Goal: Check status: Check status

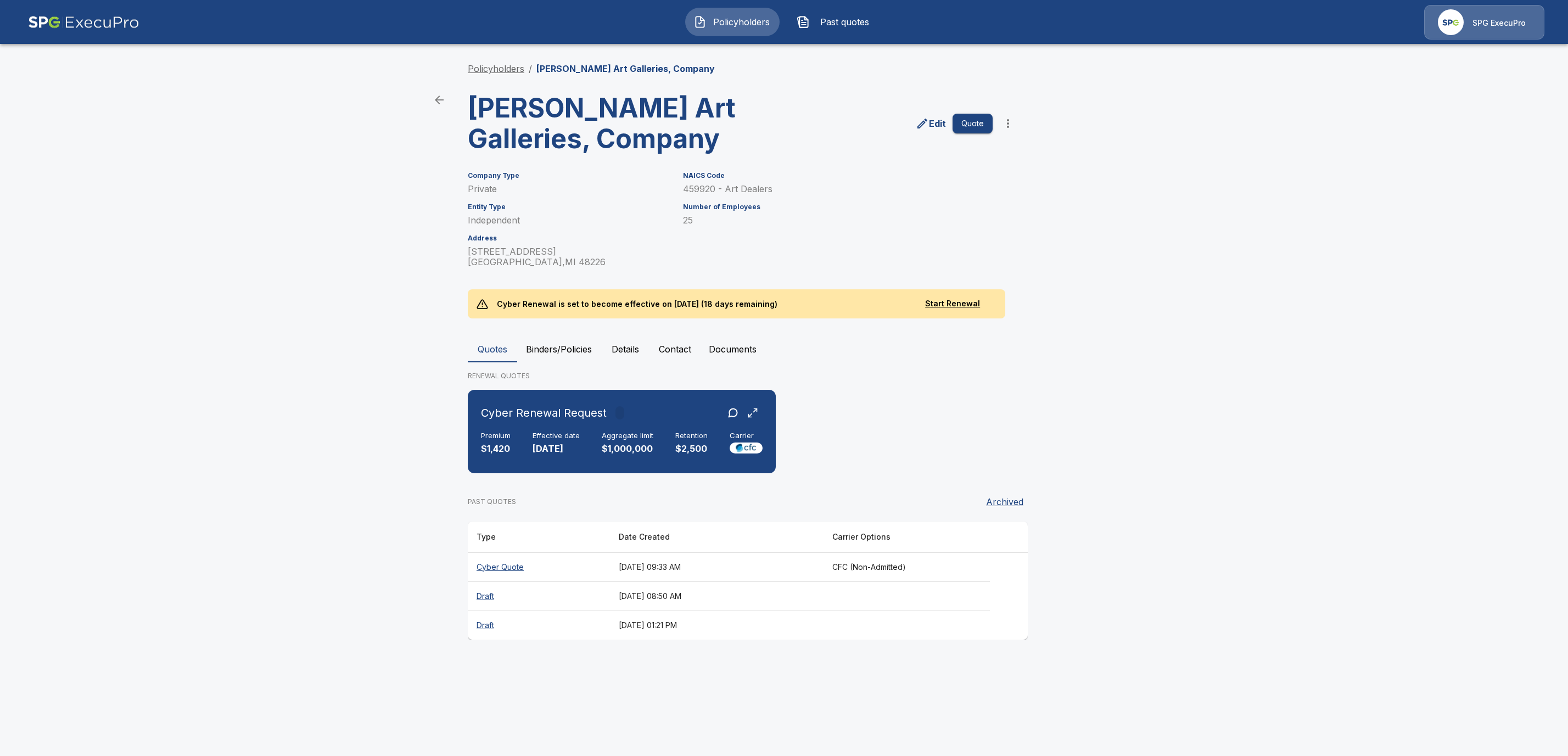
click at [491, 72] on link "Policyholders" at bounding box center [496, 69] width 56 height 11
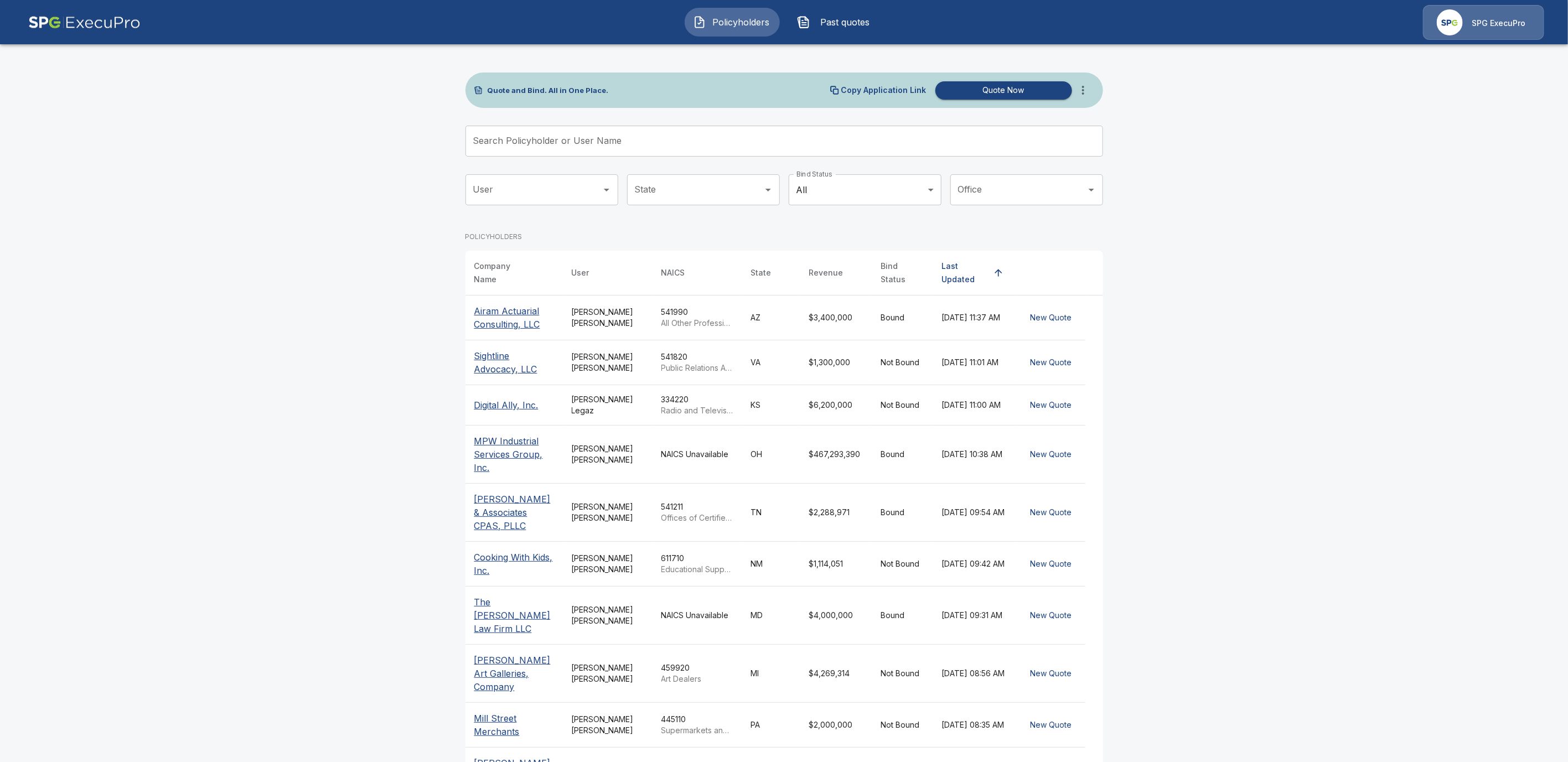
click at [539, 136] on input "Search Policyholder or User Name" at bounding box center [778, 141] width 625 height 31
paste input "**********"
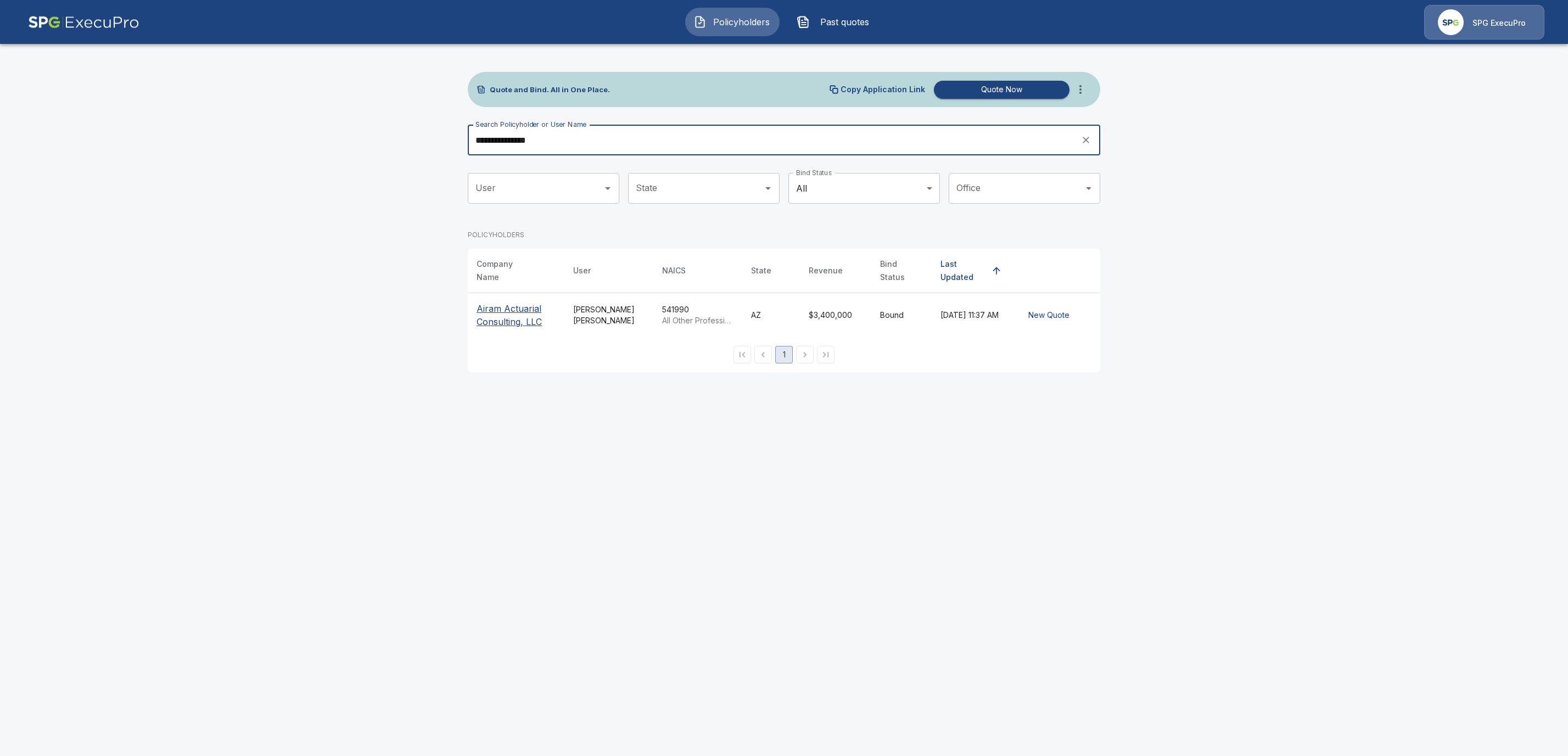
type input "**********"
click at [507, 305] on p "Airam Actuarial Consulting, LLC" at bounding box center [516, 315] width 79 height 27
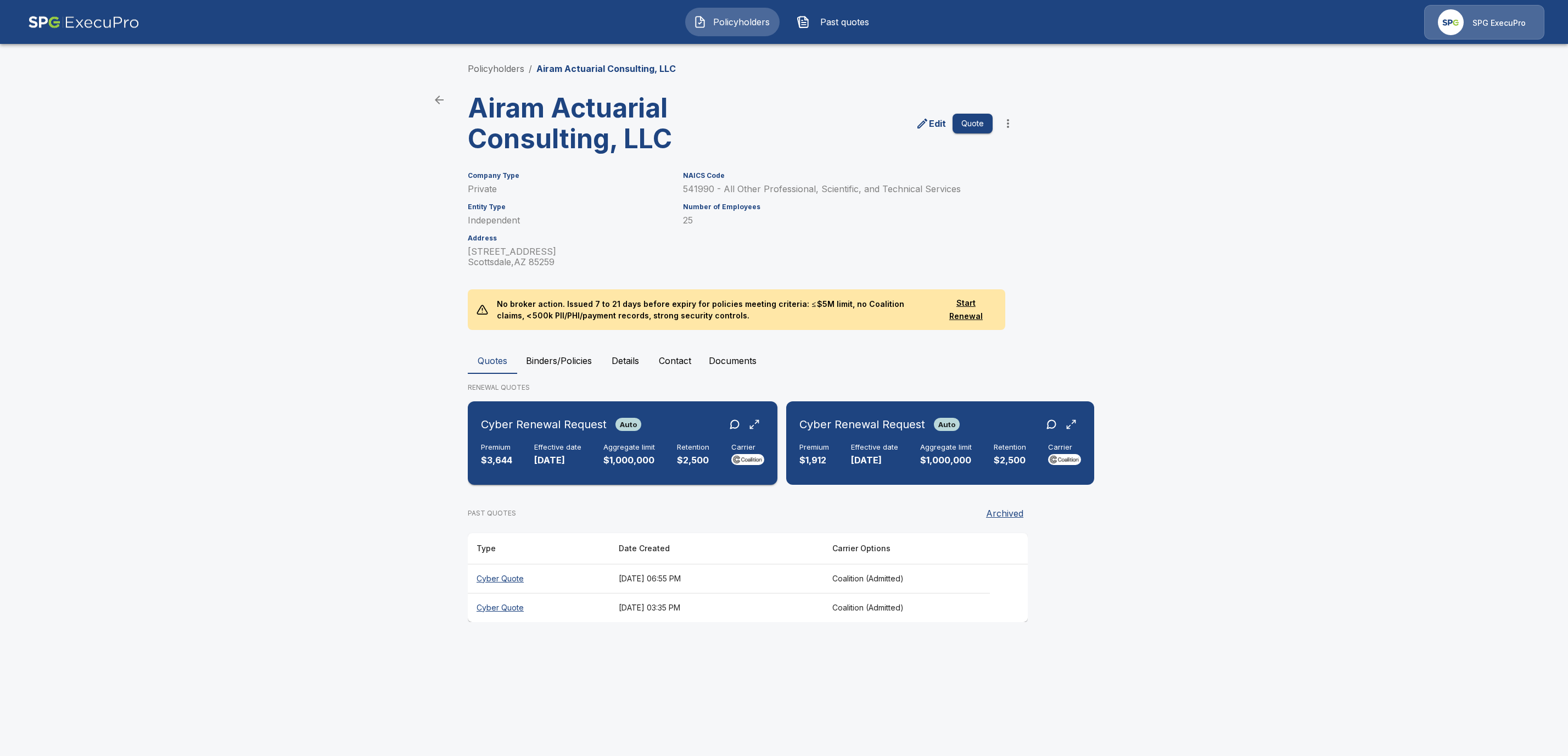
click at [687, 427] on div "Cyber Renewal Request Auto" at bounding box center [623, 425] width 284 height 20
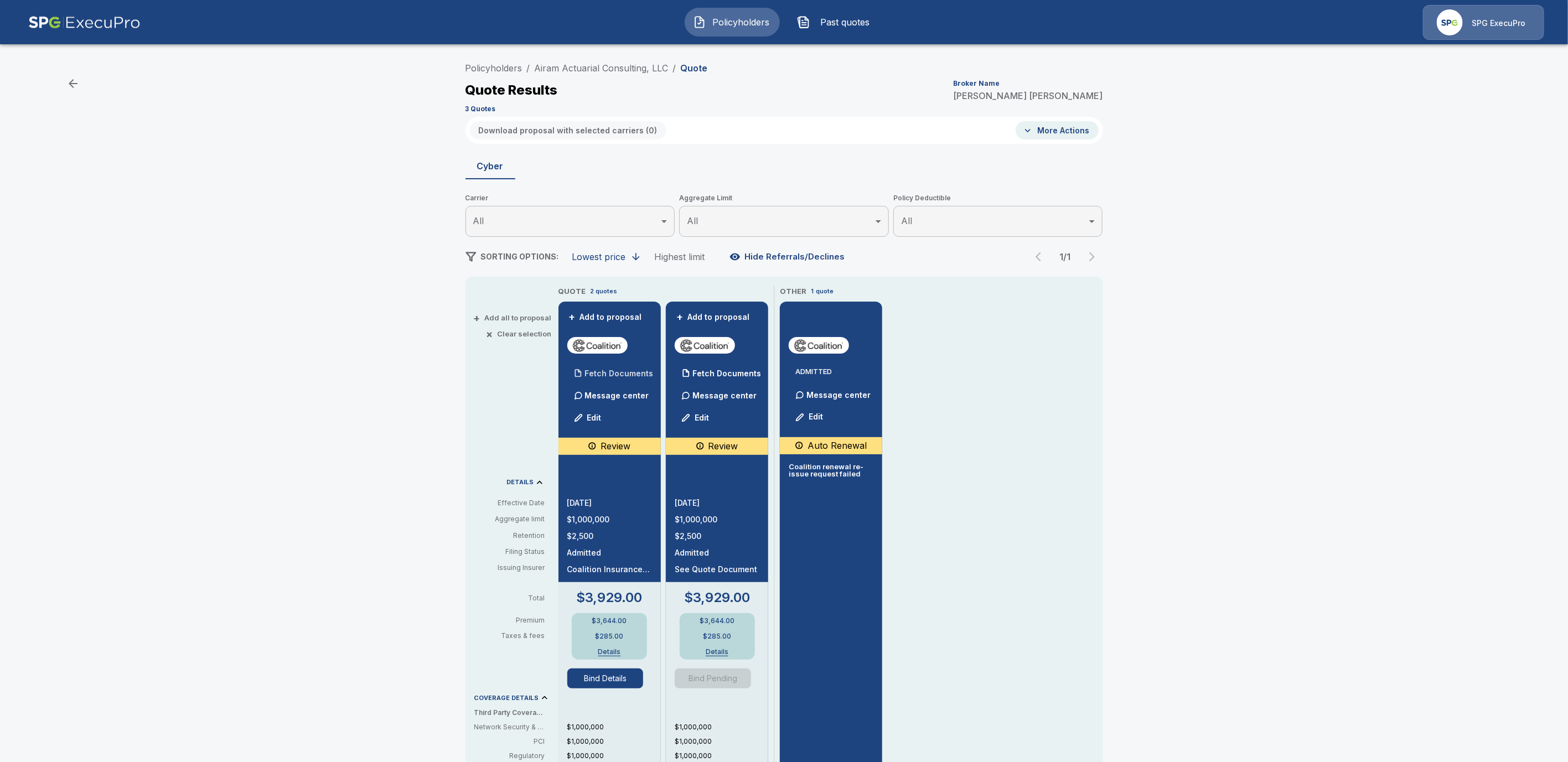
click at [645, 379] on div "Fetch Documents" at bounding box center [610, 373] width 86 height 22
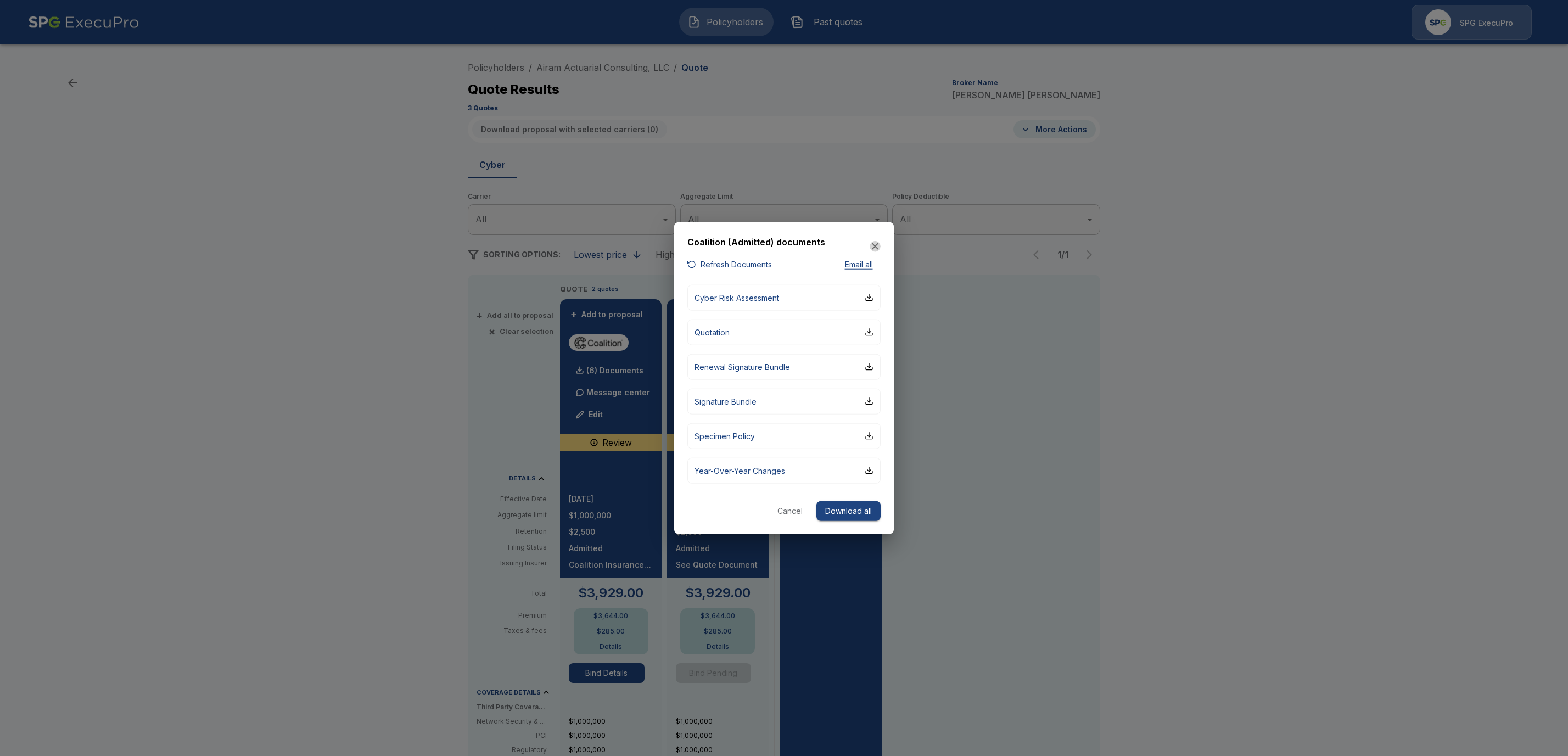
click at [880, 241] on icon "button" at bounding box center [875, 246] width 11 height 11
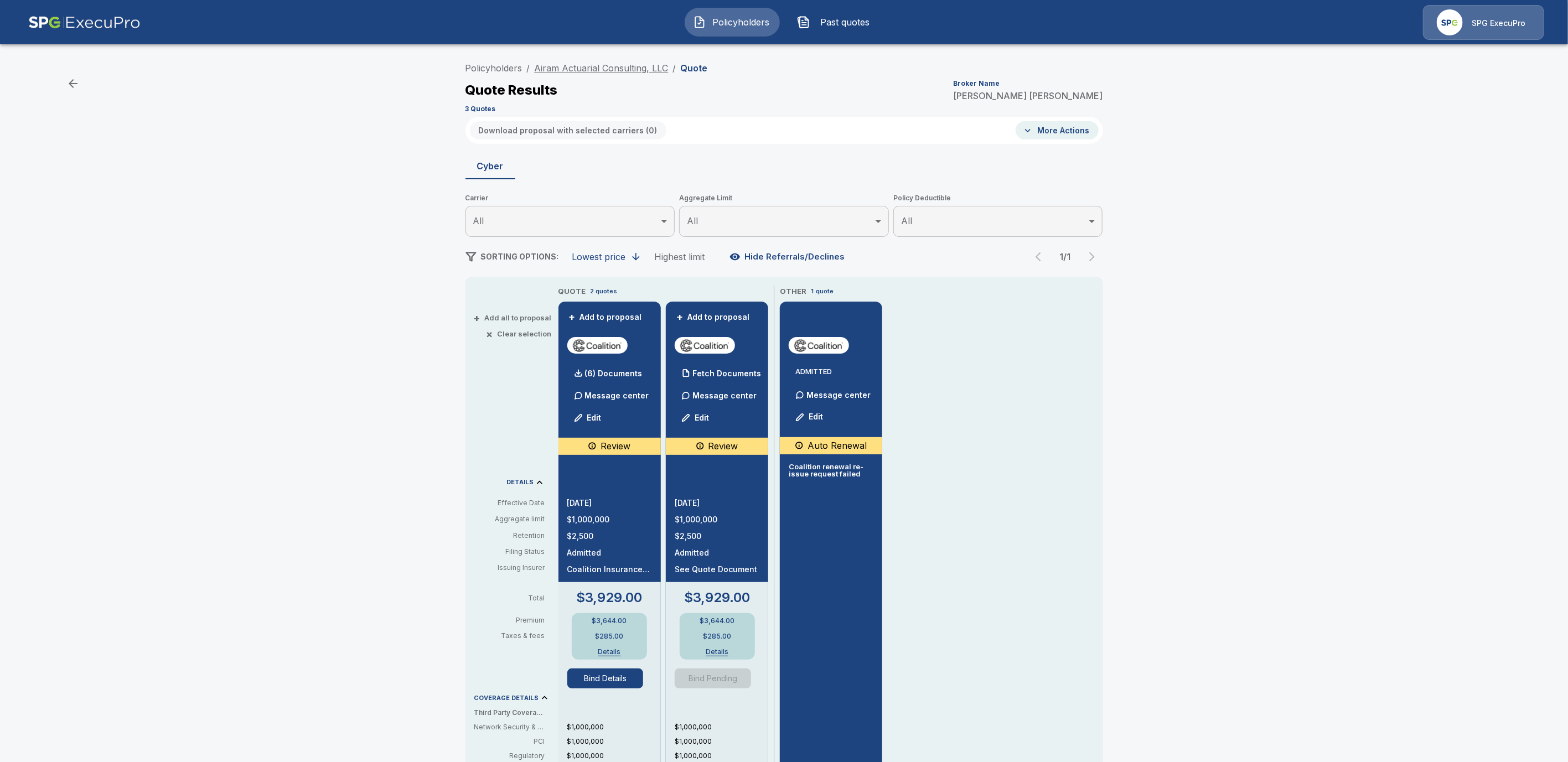
click at [600, 68] on link "Airam Actuarial Consulting, LLC" at bounding box center [602, 68] width 134 height 11
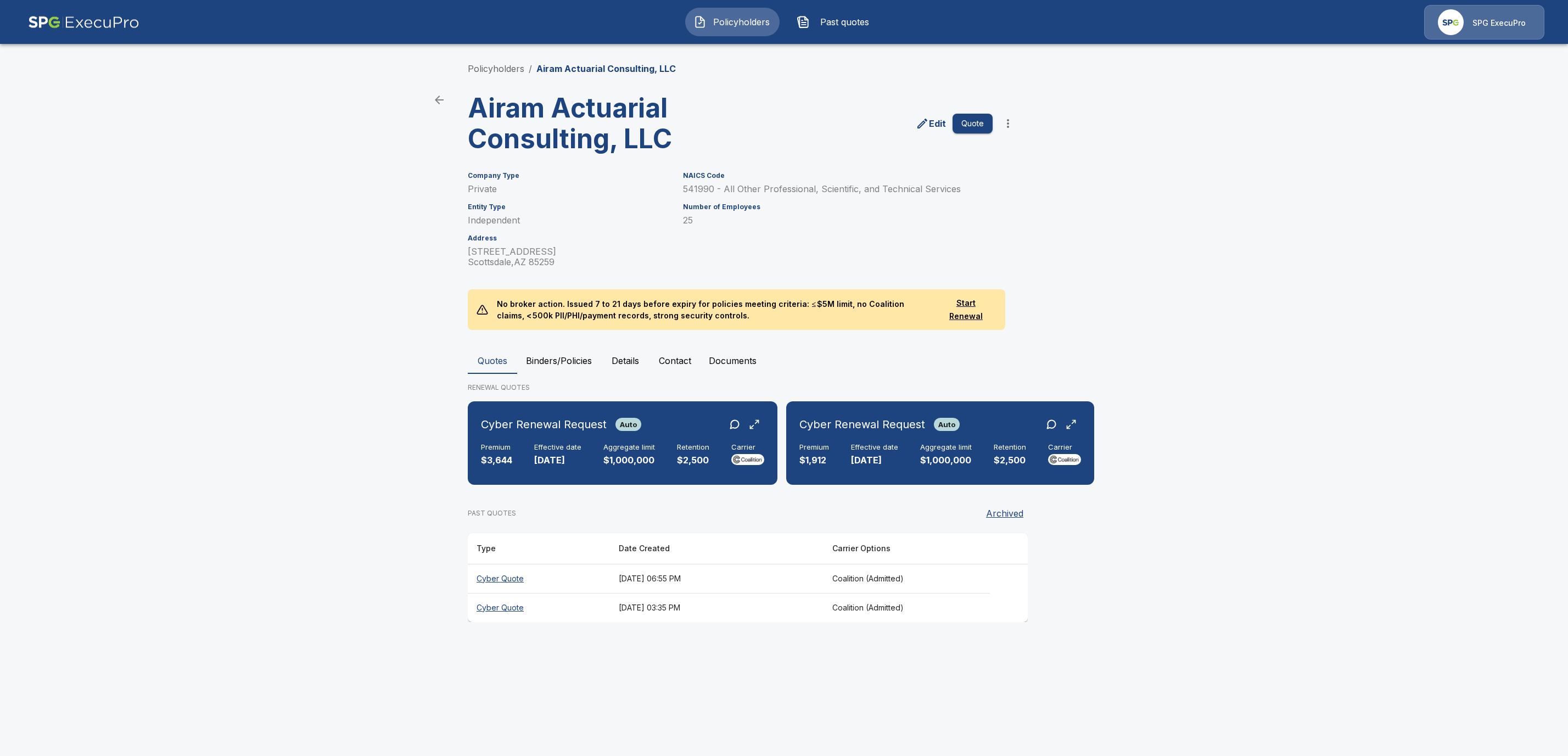
click at [540, 362] on button "Binders/Policies" at bounding box center [558, 360] width 84 height 27
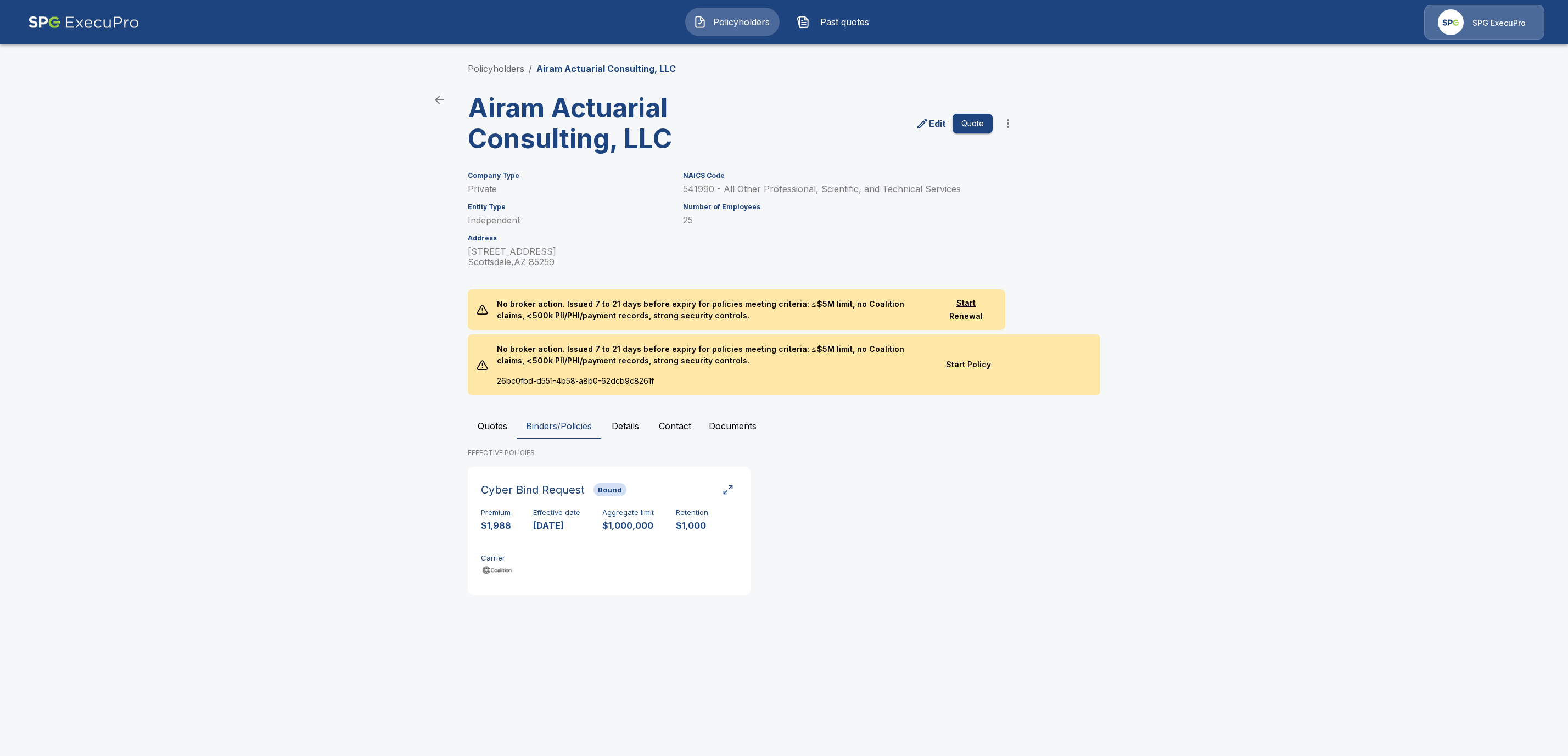
click at [495, 430] on button "Quotes" at bounding box center [493, 426] width 50 height 27
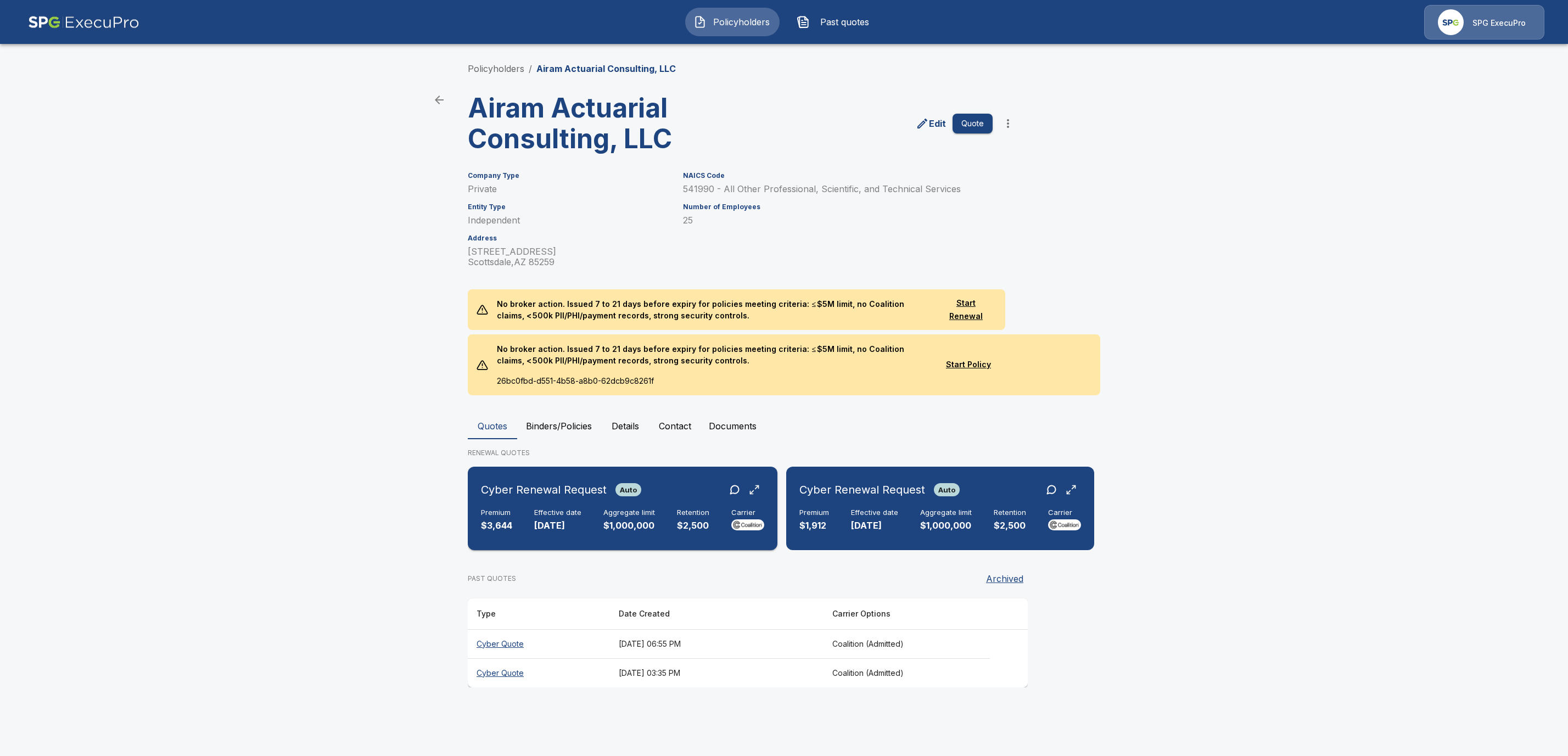
click at [573, 503] on div "Cyber Renewal Request Auto Premium $3,644 Effective date 9/30/2025 Aggregate li…" at bounding box center [623, 508] width 301 height 75
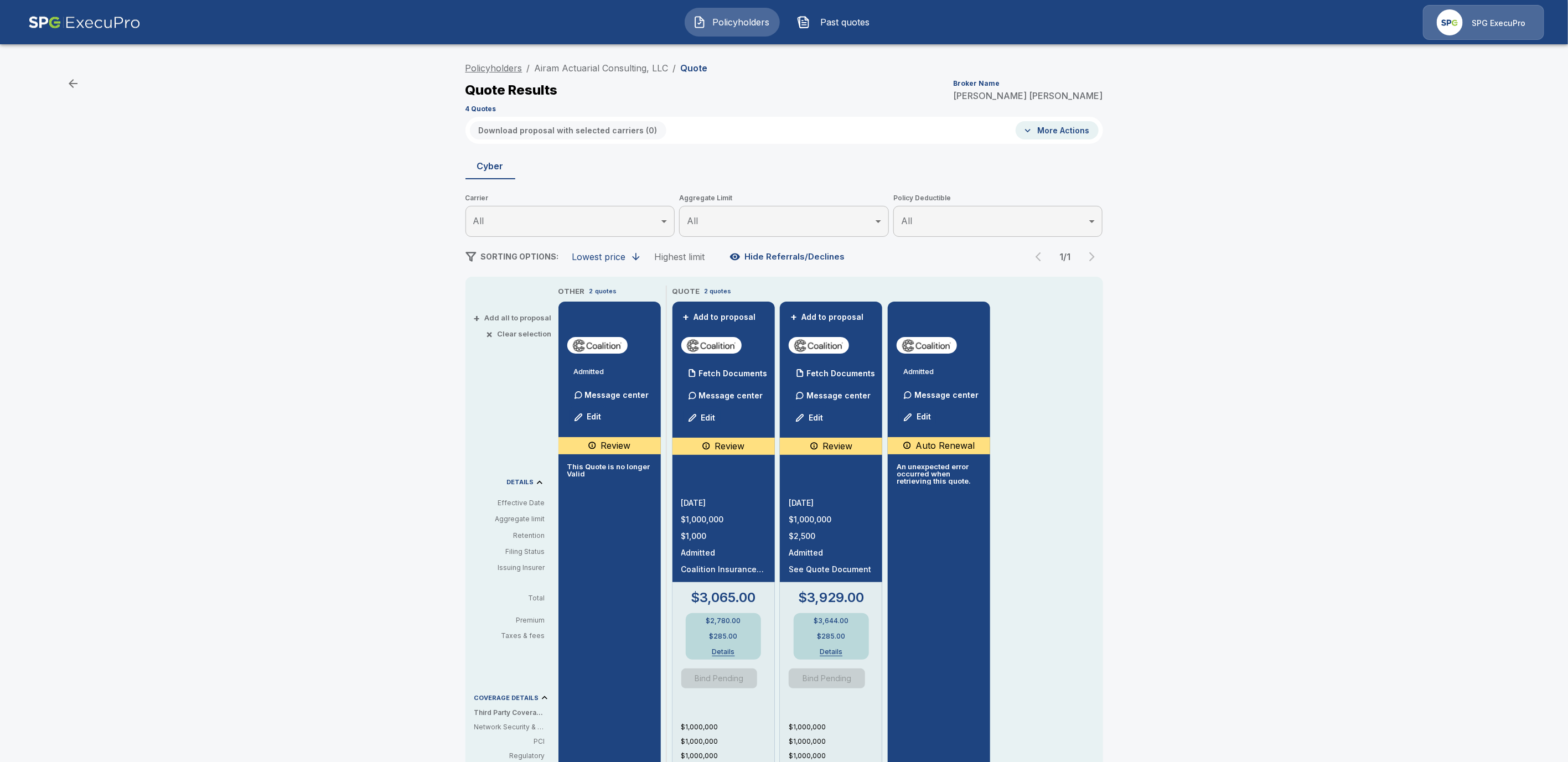
drag, startPoint x: 677, startPoint y: 67, endPoint x: 473, endPoint y: 66, distance: 204.0
click at [473, 66] on ol "Policyholders / Airam Actuarial Consulting, LLC / Quote" at bounding box center [587, 67] width 242 height 13
drag, startPoint x: 677, startPoint y: 61, endPoint x: 516, endPoint y: 61, distance: 161.0
click at [516, 61] on ol "Policyholders / Airam Actuarial Consulting, LLC / Quote" at bounding box center [587, 67] width 242 height 13
drag, startPoint x: 727, startPoint y: 72, endPoint x: 539, endPoint y: 71, distance: 188.0
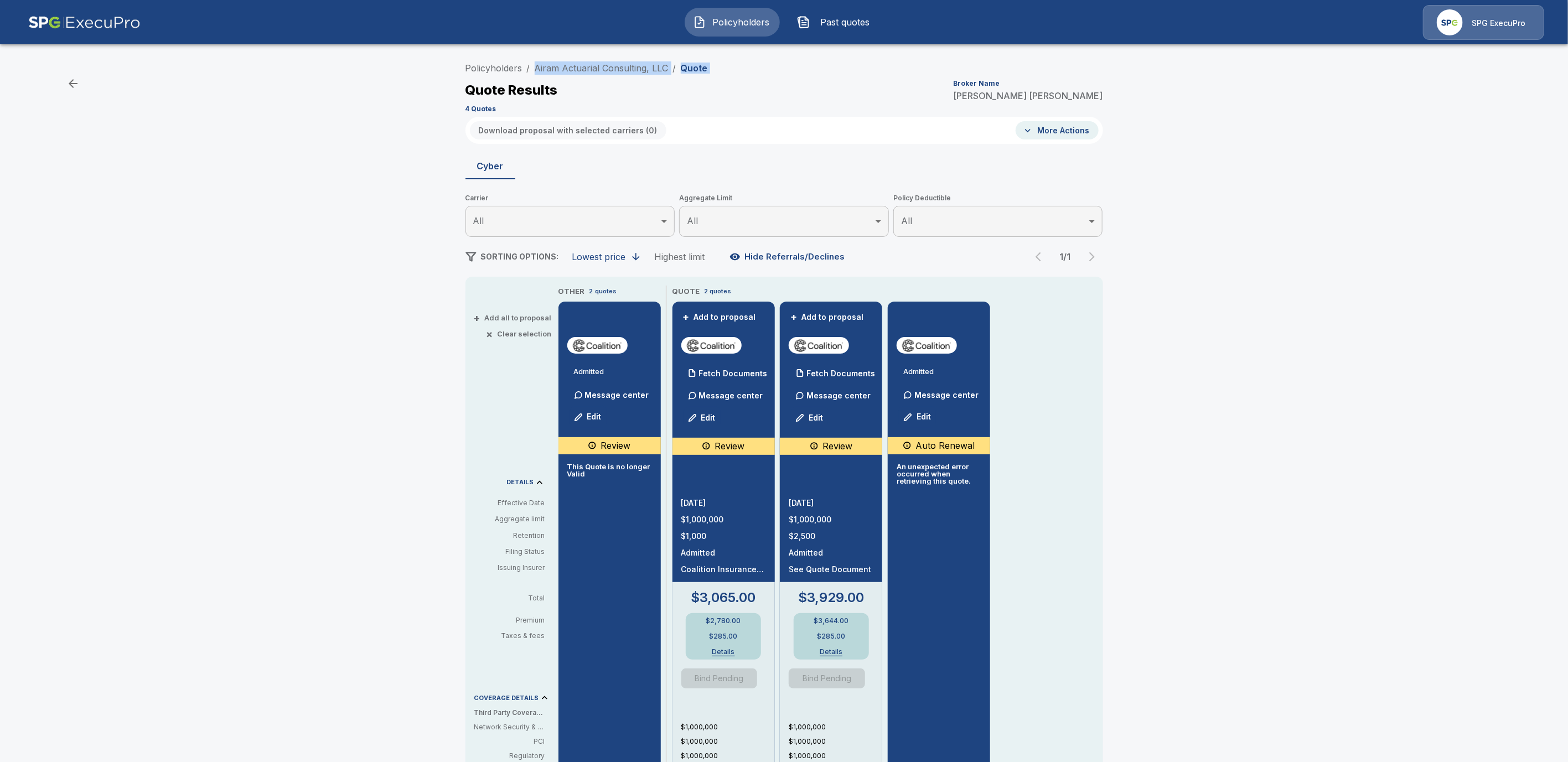
click at [539, 71] on div "Policyholders / Airam Actuarial Consulting, LLC / Quote Quote Results Broker Na…" at bounding box center [785, 87] width 638 height 60
copy ol "Airam Actuarial Consulting, LLC / Quote"
click at [670, 97] on div "Quote Results Broker Name Tricia Dietz" at bounding box center [785, 90] width 638 height 20
drag, startPoint x: 674, startPoint y: 66, endPoint x: 539, endPoint y: 67, distance: 135.0
click at [539, 67] on ol "Policyholders / Airam Actuarial Consulting, LLC / Quote" at bounding box center [587, 67] width 242 height 13
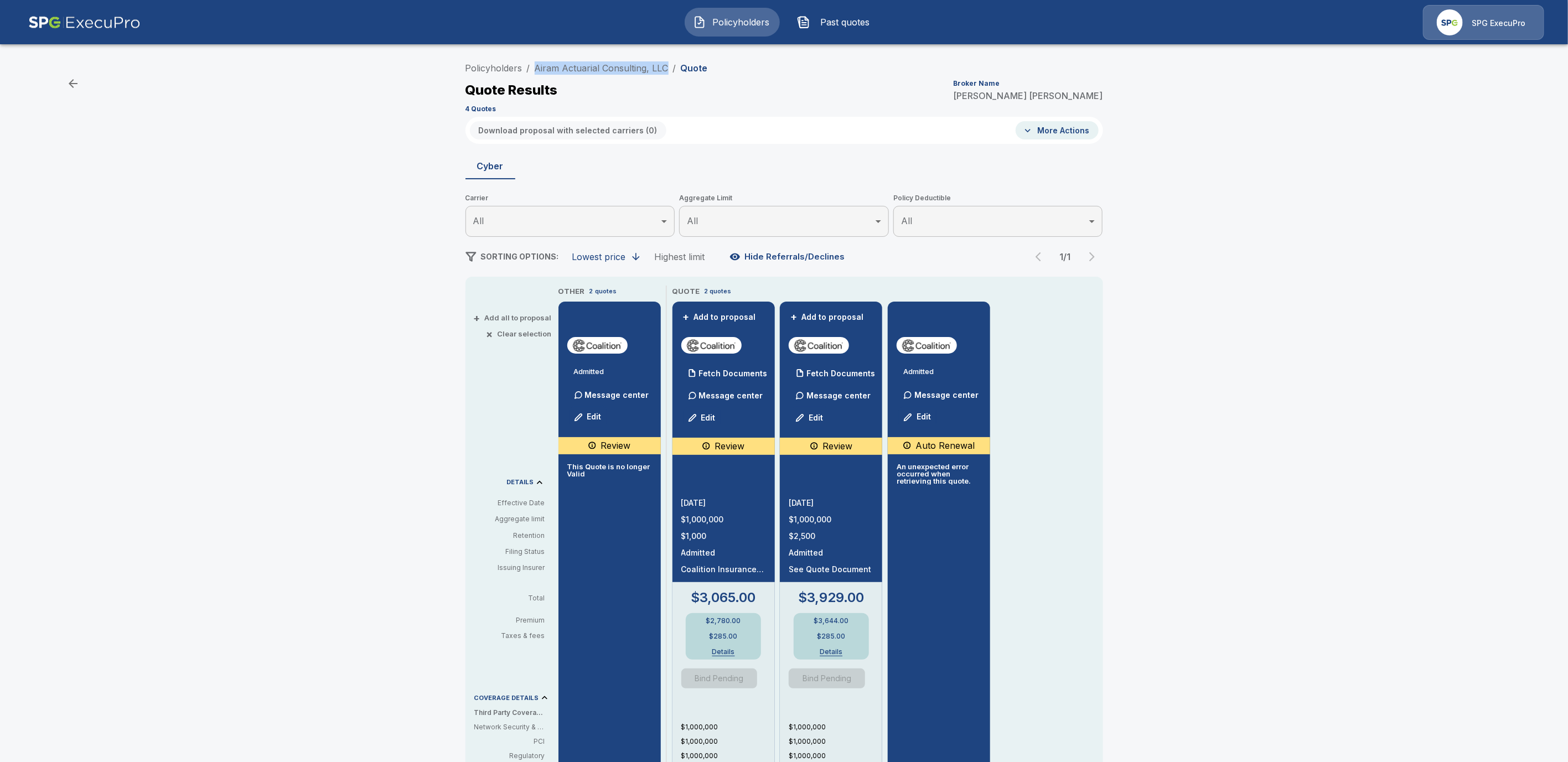
copy link "Airam Actuarial Consulting, LLC"
